Goal: Register for event/course

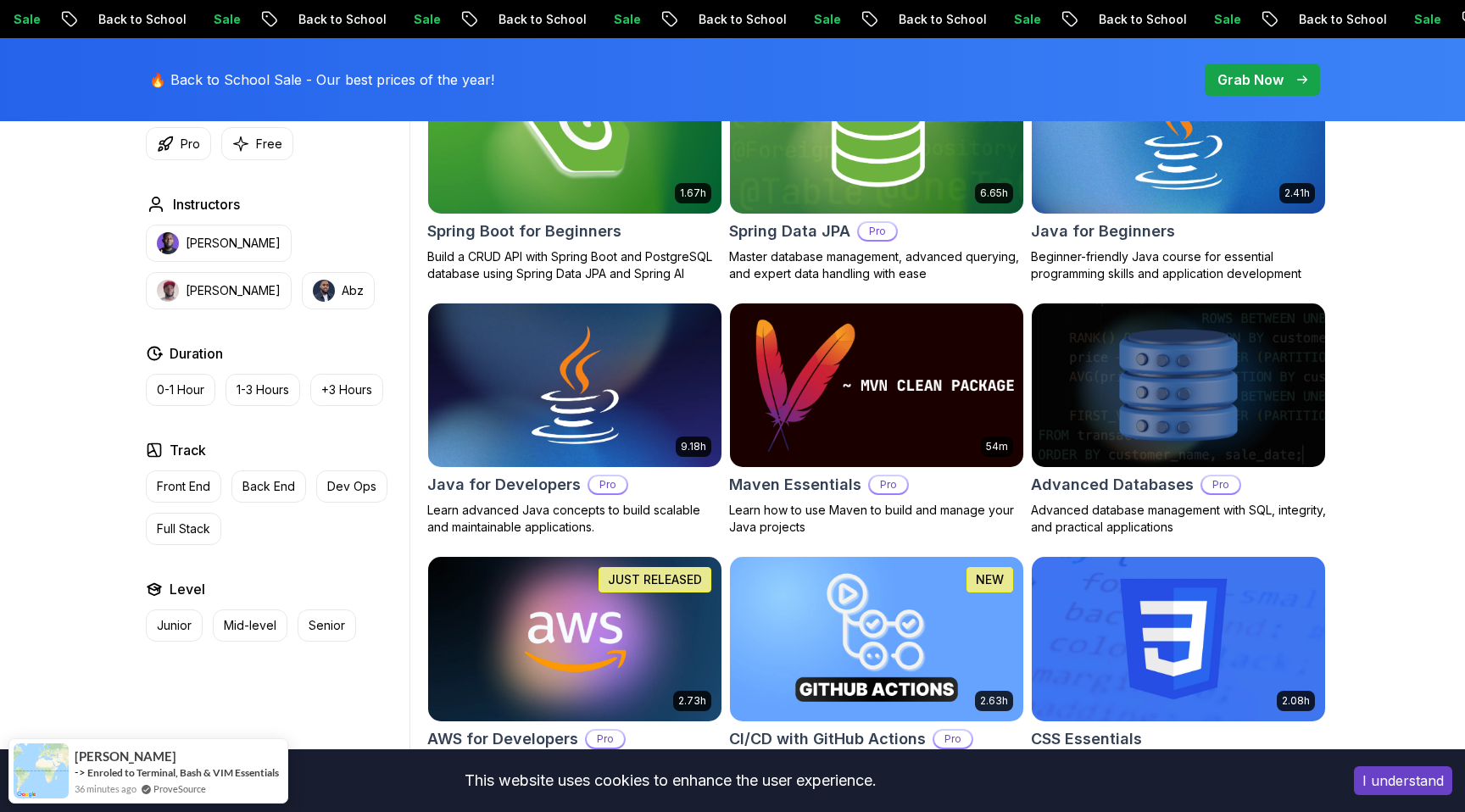
scroll to position [878, 0]
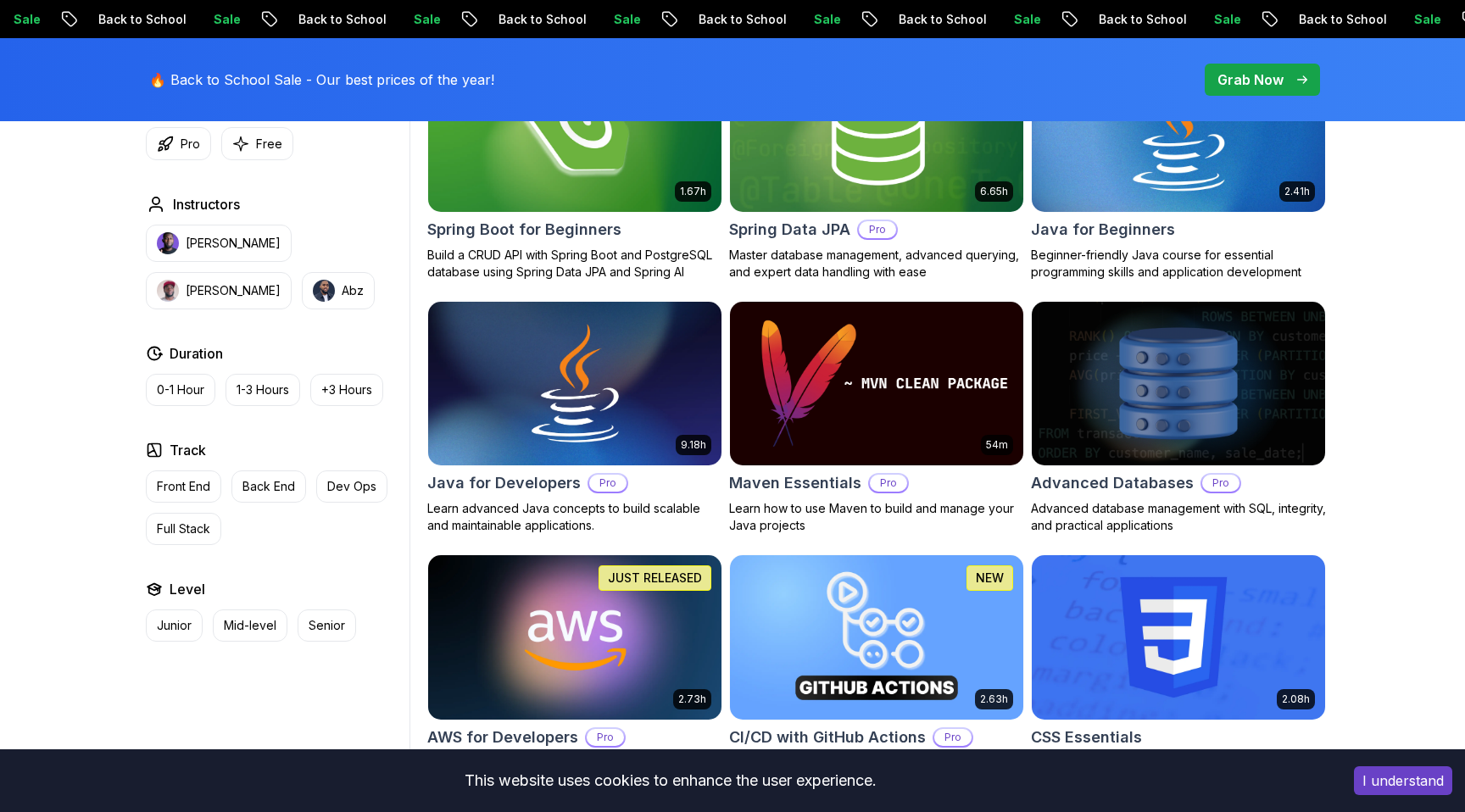
click at [1118, 222] on h2 "Java for Beginners" at bounding box center [1103, 230] width 144 height 24
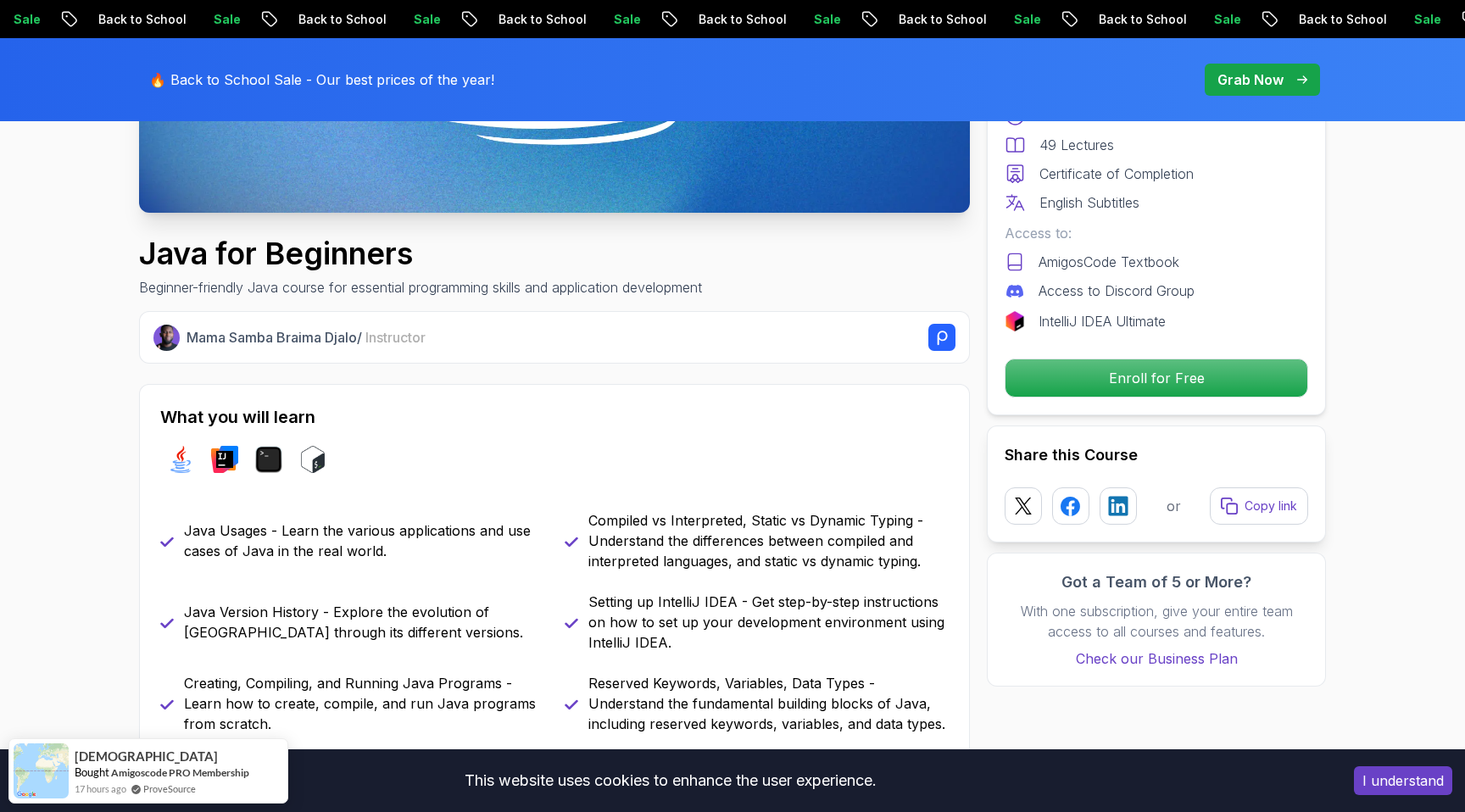
scroll to position [310, 0]
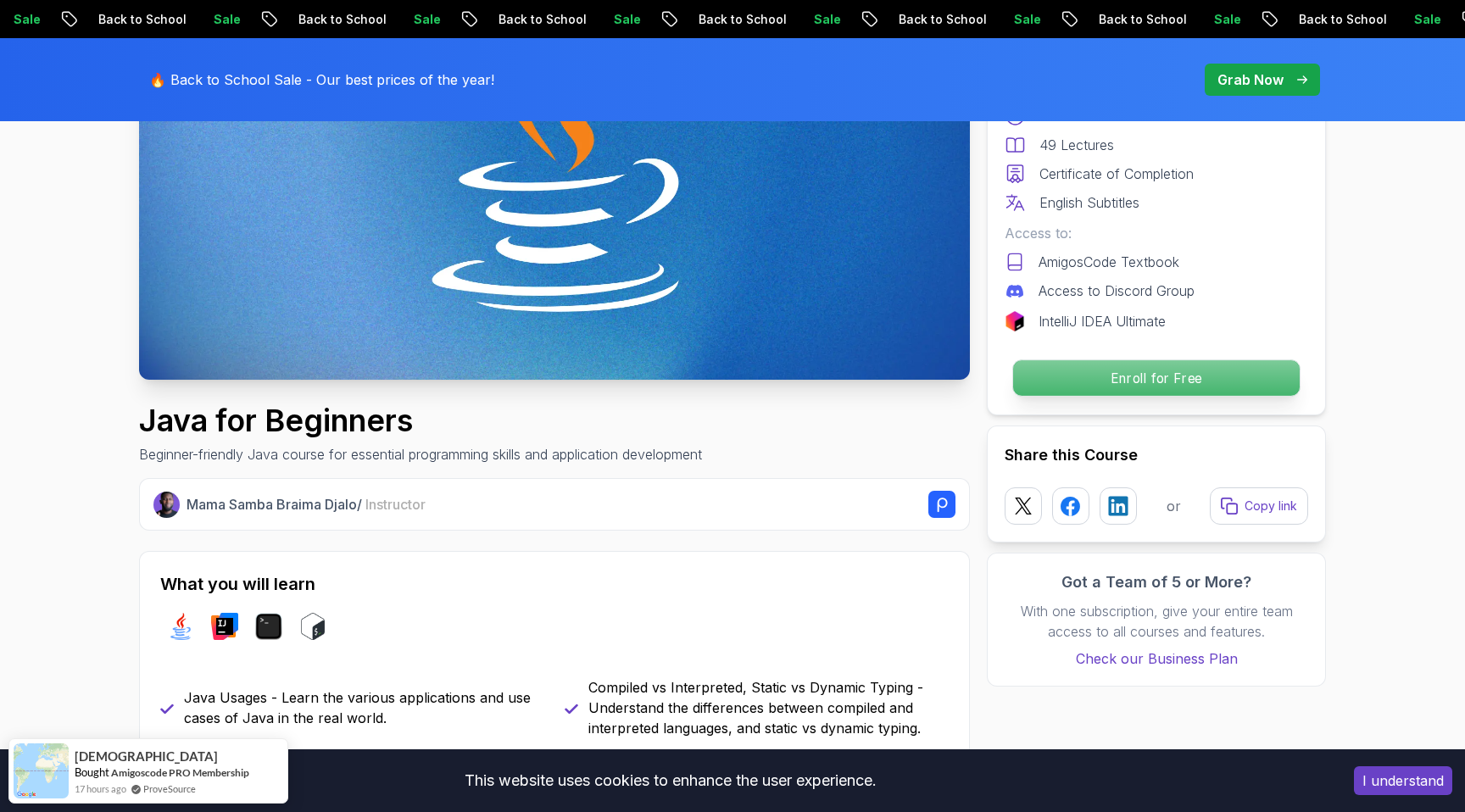
click at [1214, 376] on p "Enroll for Free" at bounding box center [1157, 378] width 287 height 36
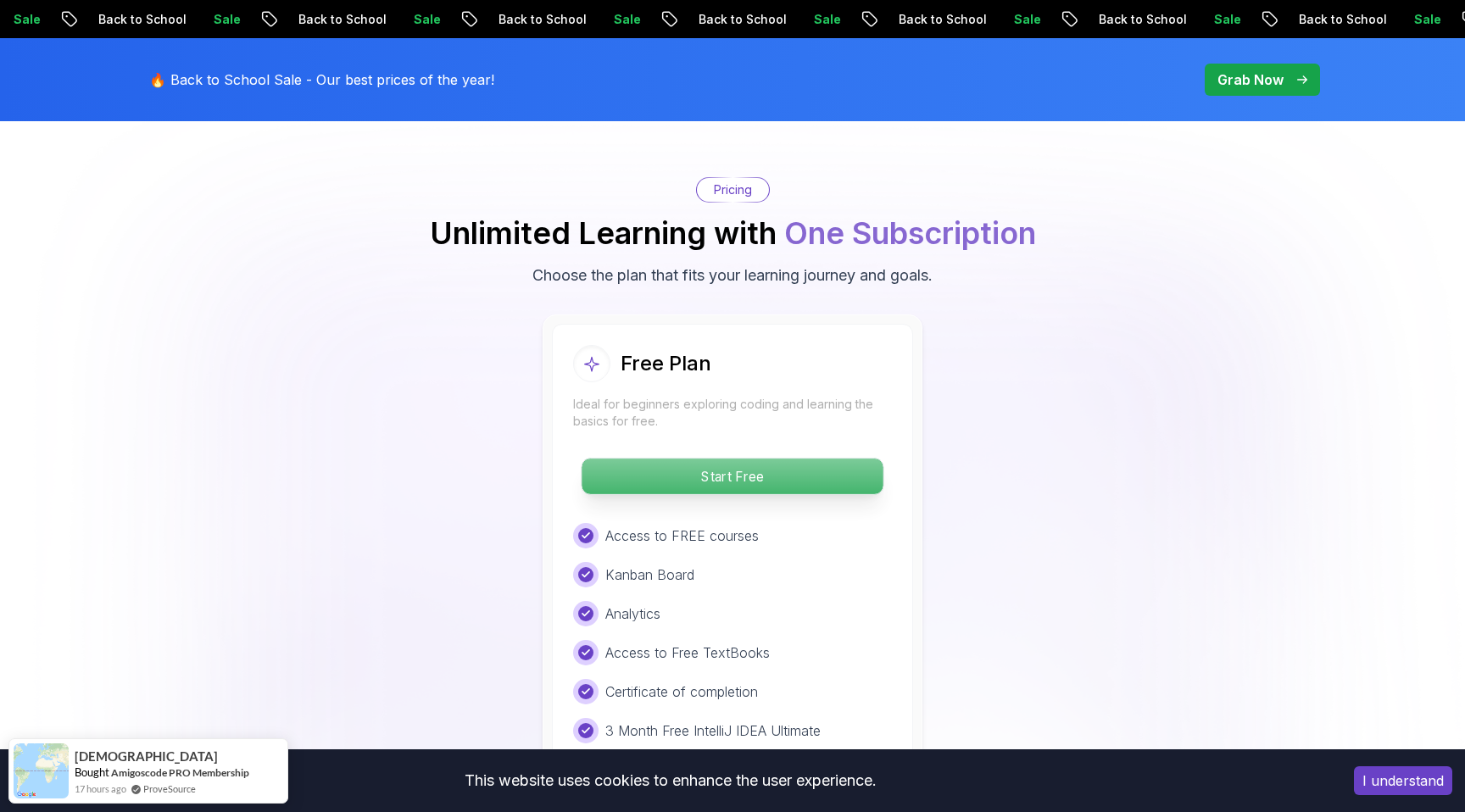
scroll to position [3380, 0]
click at [807, 457] on p "Start Free" at bounding box center [732, 475] width 301 height 36
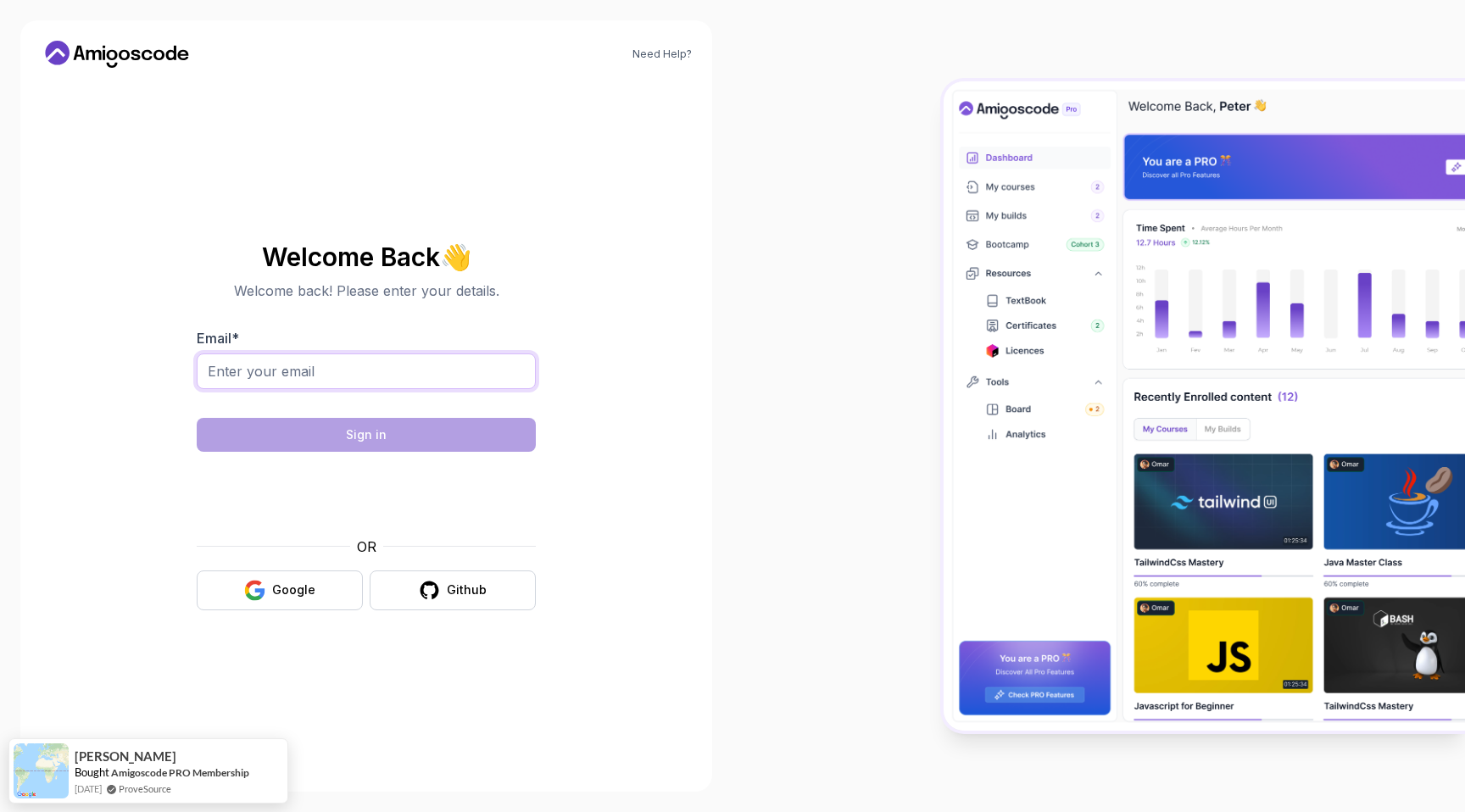
click at [451, 360] on input "Email *" at bounding box center [365, 372] width 339 height 36
click at [290, 575] on button "Google" at bounding box center [279, 590] width 166 height 40
click at [290, 592] on div "Google" at bounding box center [294, 590] width 44 height 17
